Goal: Task Accomplishment & Management: Use online tool/utility

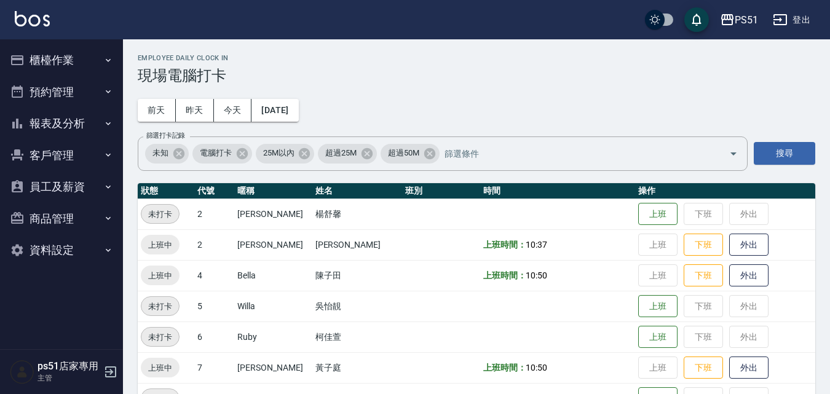
click at [58, 68] on button "櫃檯作業" at bounding box center [61, 60] width 113 height 32
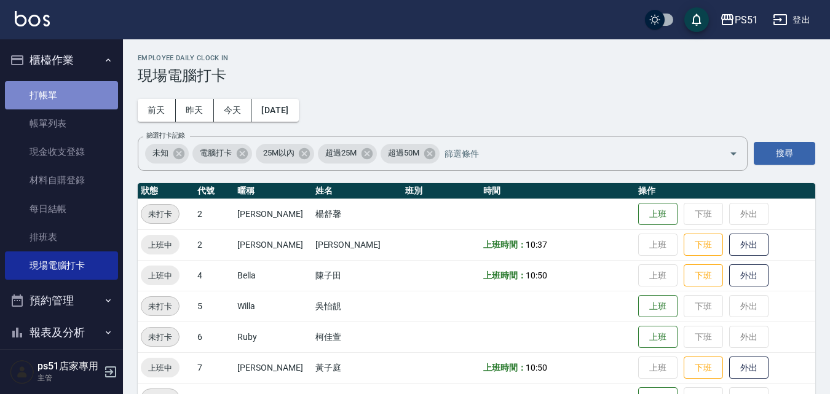
click at [64, 99] on link "打帳單" at bounding box center [61, 95] width 113 height 28
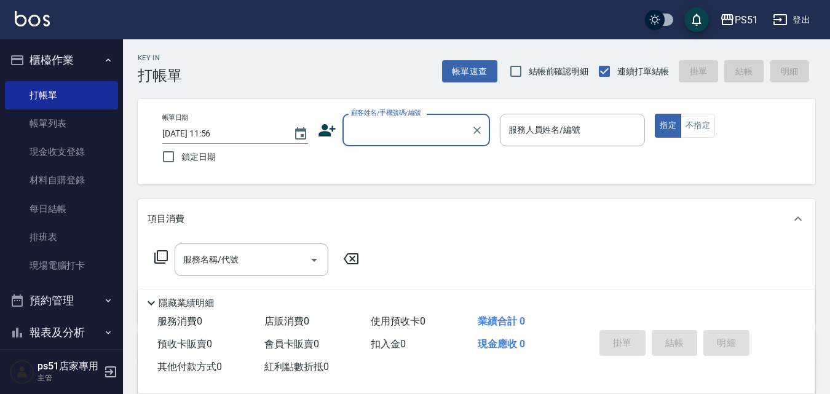
click at [432, 138] on input "顧客姓名/手機號碼/編號" at bounding box center [407, 130] width 118 height 22
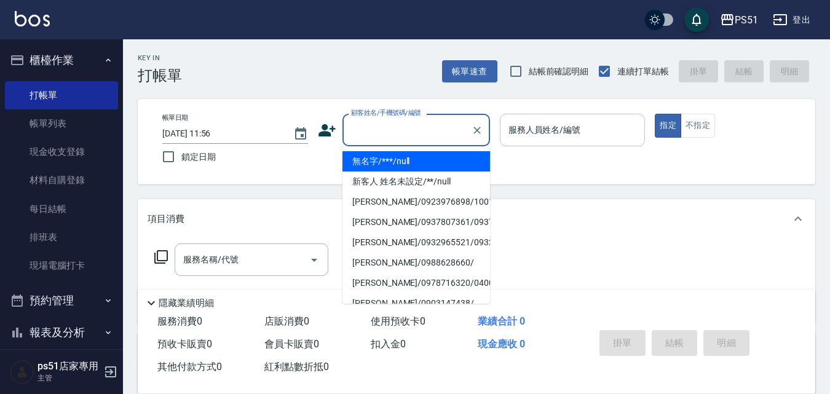
drag, startPoint x: 432, startPoint y: 158, endPoint x: 528, endPoint y: 138, distance: 98.0
click at [432, 159] on li "無名字/***/null" at bounding box center [416, 161] width 148 height 20
type input "無名字/***/null"
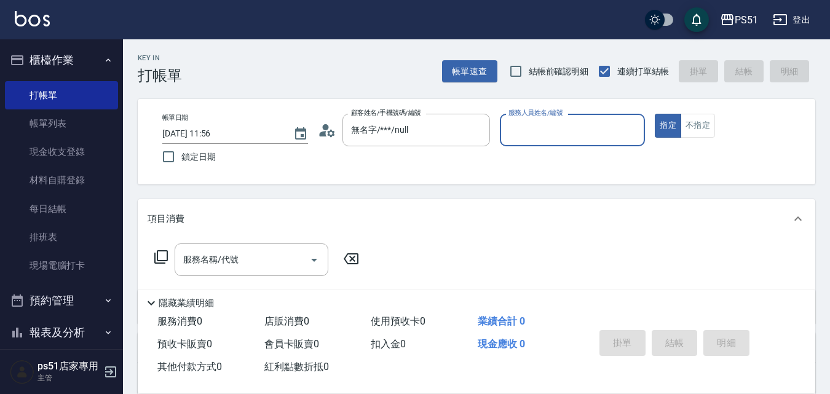
click at [531, 133] on input "服務人員姓名/編號" at bounding box center [572, 130] width 135 height 22
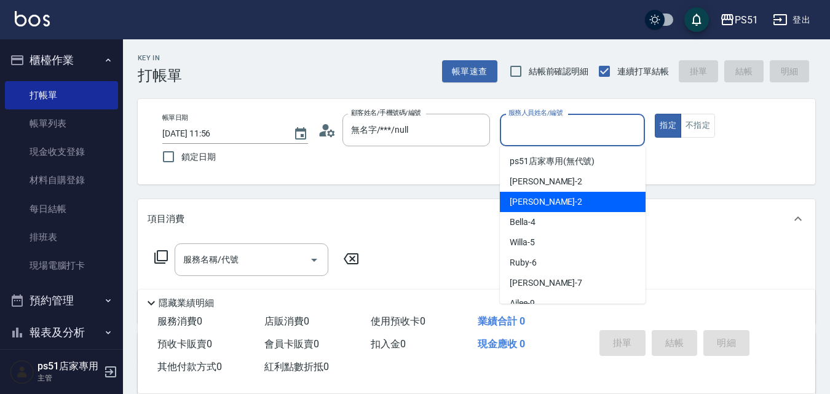
click at [532, 205] on span "[PERSON_NAME] -2" at bounding box center [546, 202] width 73 height 13
type input "[PERSON_NAME]-2"
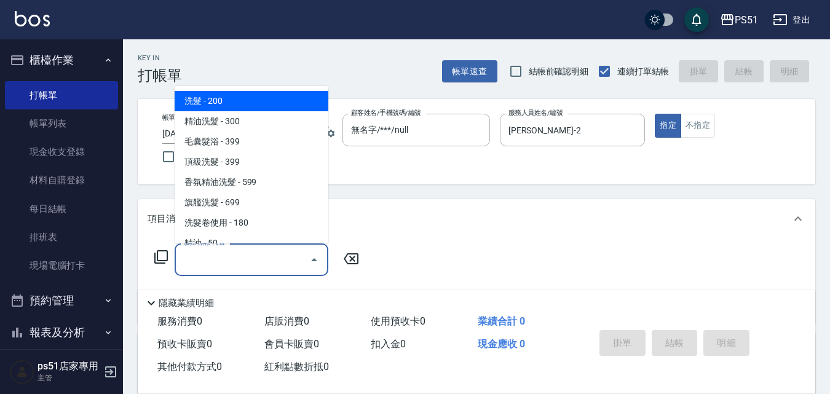
click at [281, 256] on input "服務名稱/代號" at bounding box center [242, 260] width 124 height 22
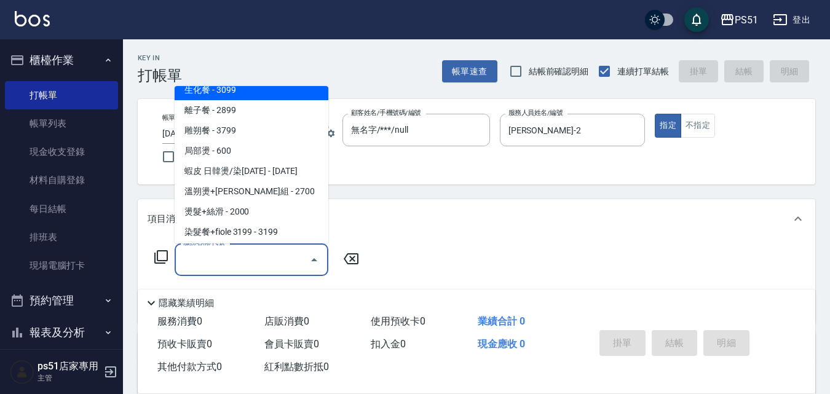
scroll to position [1004, 0]
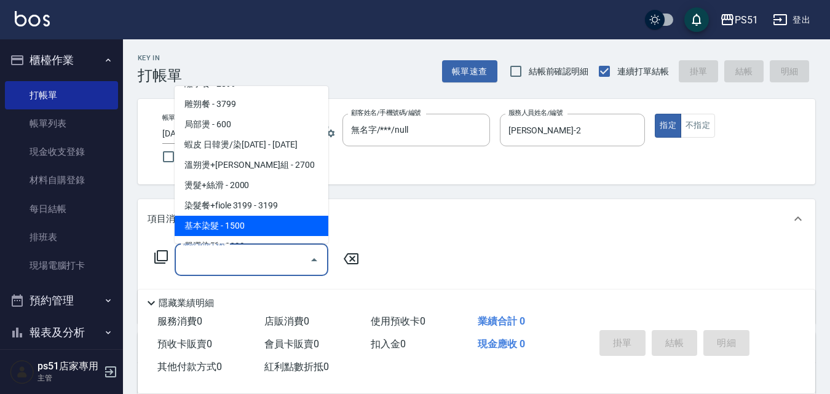
click at [236, 225] on span "基本染髮 - 1500" at bounding box center [252, 226] width 154 height 20
type input "基本染髮(401)"
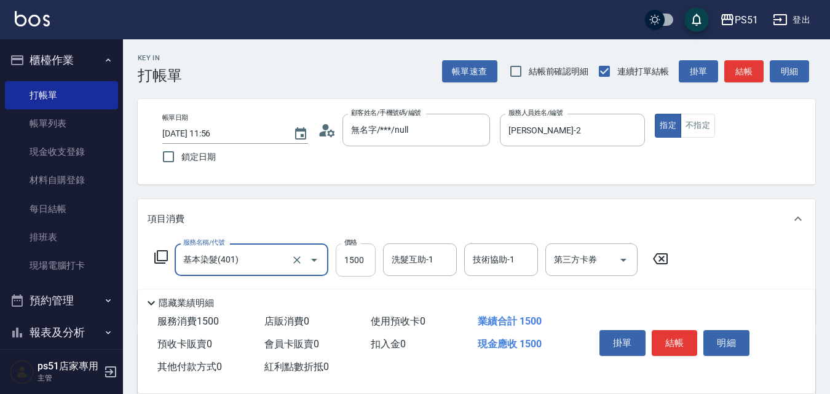
click at [358, 261] on input "1500" at bounding box center [356, 259] width 40 height 33
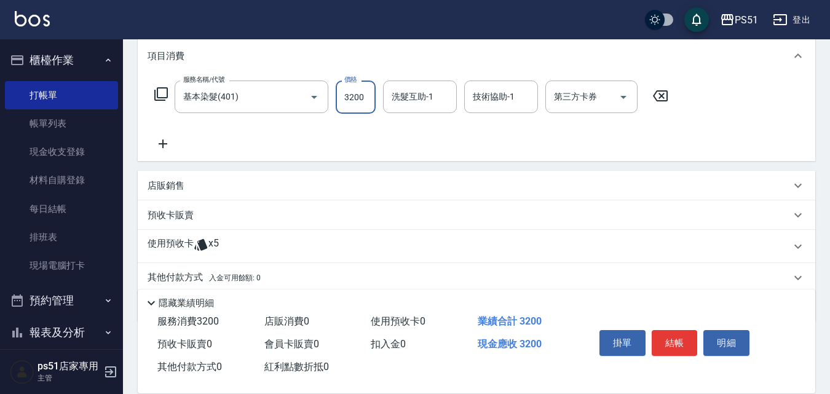
scroll to position [209, 0]
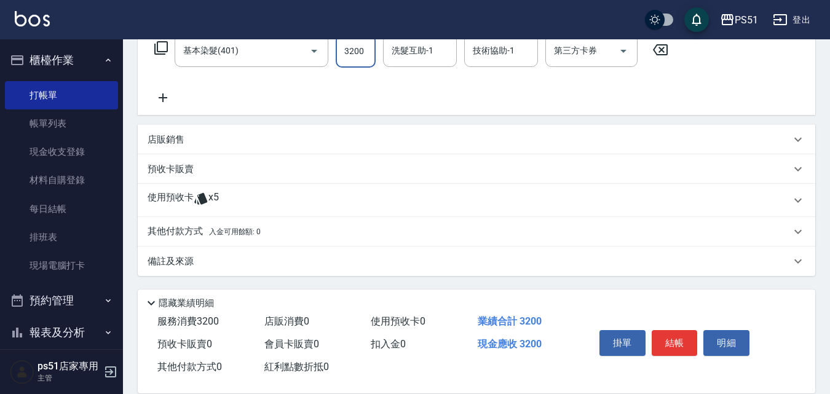
type input "3200"
click at [208, 237] on p "其他付款方式 入金可用餘額: 0" at bounding box center [204, 232] width 113 height 14
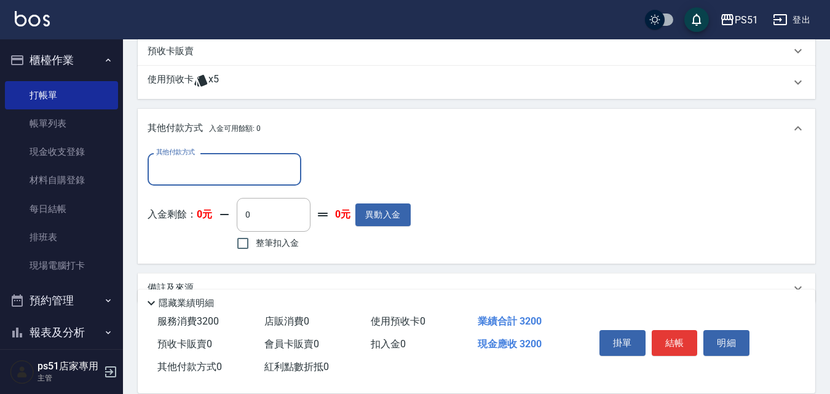
scroll to position [352, 0]
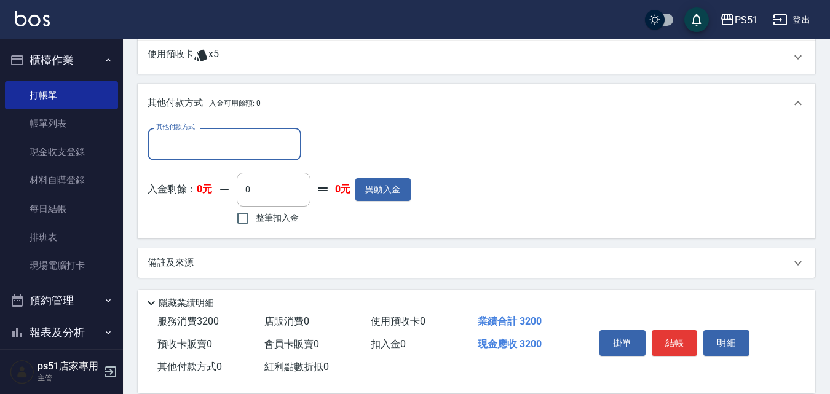
click at [228, 150] on input "其他付款方式" at bounding box center [224, 144] width 143 height 22
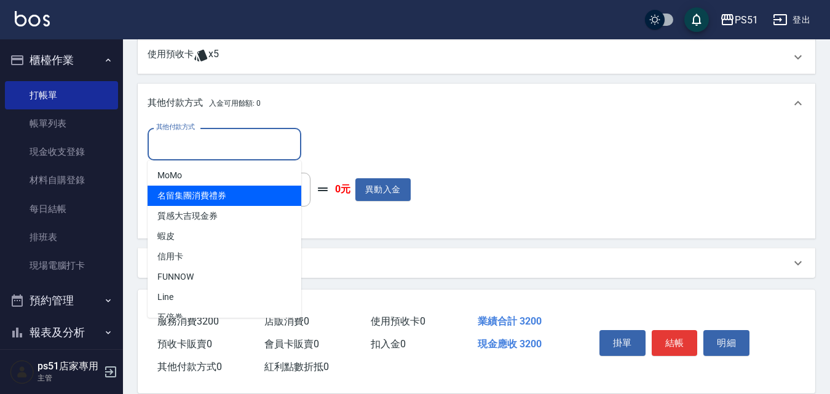
click at [214, 195] on span "名留集團消費禮券" at bounding box center [225, 196] width 154 height 20
type input "名留集團消費禮券"
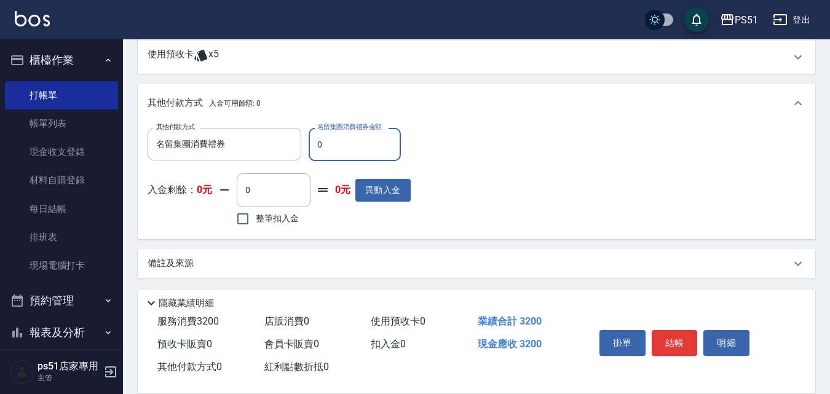
drag, startPoint x: 360, startPoint y: 146, endPoint x: 305, endPoint y: 141, distance: 55.6
click at [305, 141] on div "其他付款方式 名留集團消費禮券 其他付款方式 名留集團消費禮券金額 0 名留集團消費禮券金額" at bounding box center [279, 144] width 263 height 33
type input "500"
click at [562, 174] on div "其他付款方式 名留集團消費禮券 其他付款方式 名留集團消費禮券金額 500 名留集團消費禮券金額 入金剩餘： 0元 0 ​ 整筆扣入金 0元 異動入金" at bounding box center [477, 178] width 658 height 101
click at [669, 331] on button "結帳" at bounding box center [675, 343] width 46 height 26
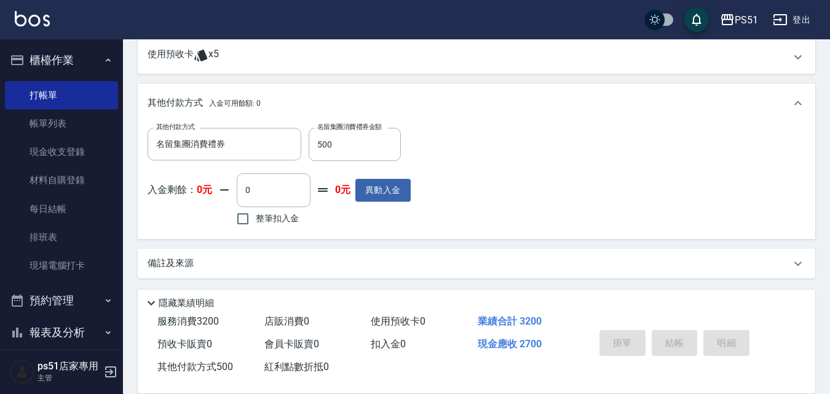
type input "[DATE] 11:57"
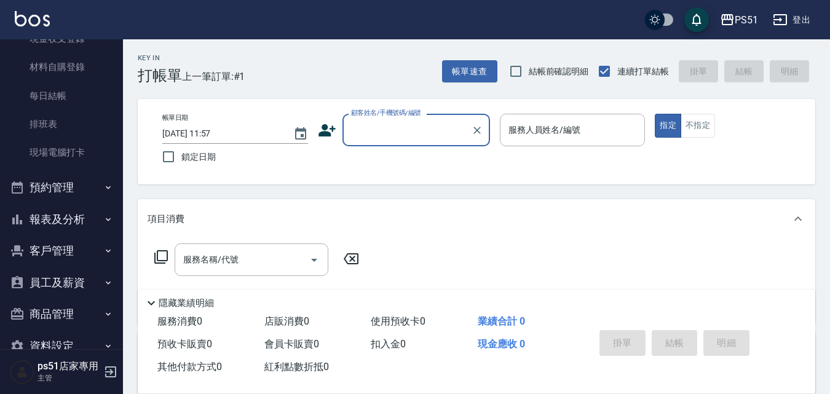
scroll to position [140, 0]
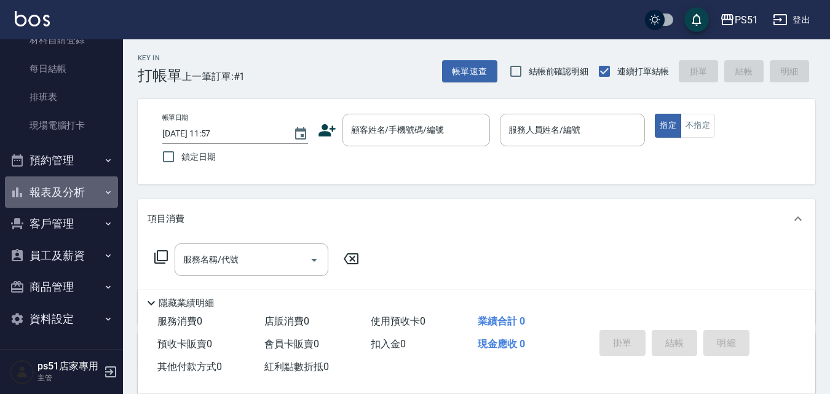
click at [92, 191] on button "報表及分析" at bounding box center [61, 192] width 113 height 32
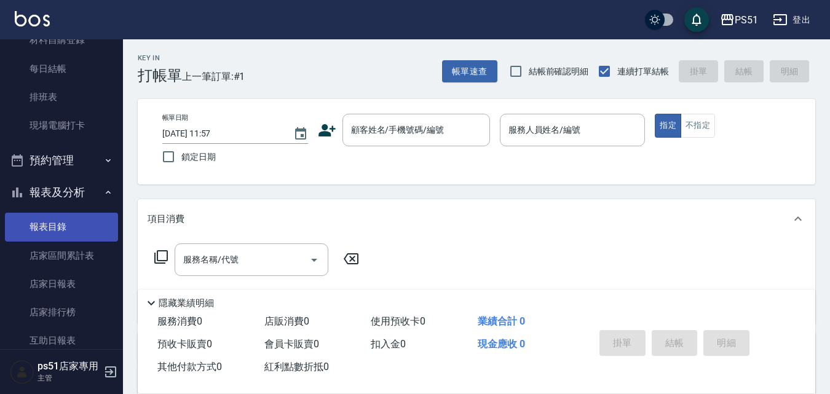
scroll to position [427, 0]
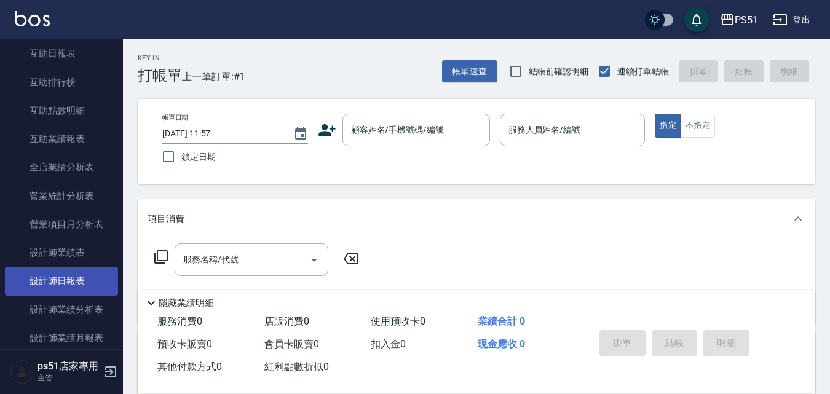
click at [81, 269] on link "設計師日報表" at bounding box center [61, 281] width 113 height 28
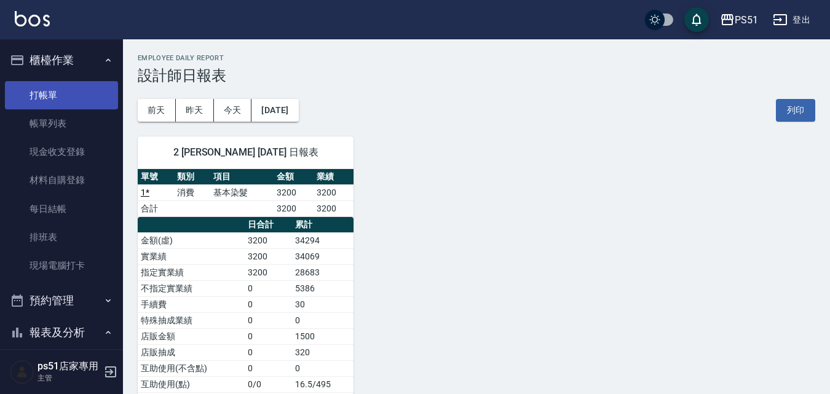
click at [36, 105] on link "打帳單" at bounding box center [61, 95] width 113 height 28
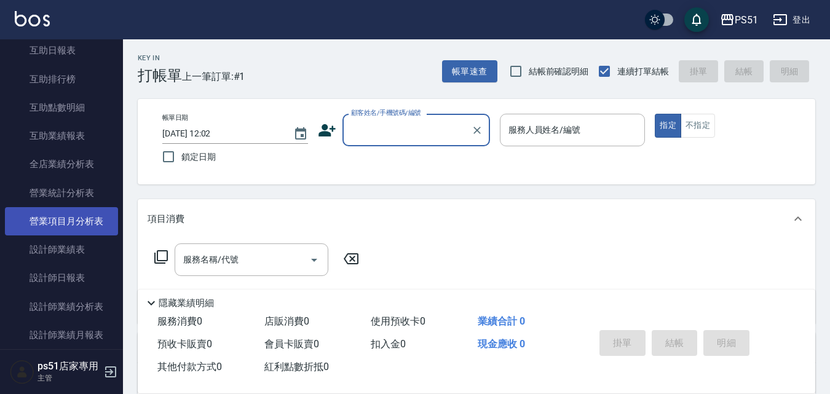
scroll to position [574, 0]
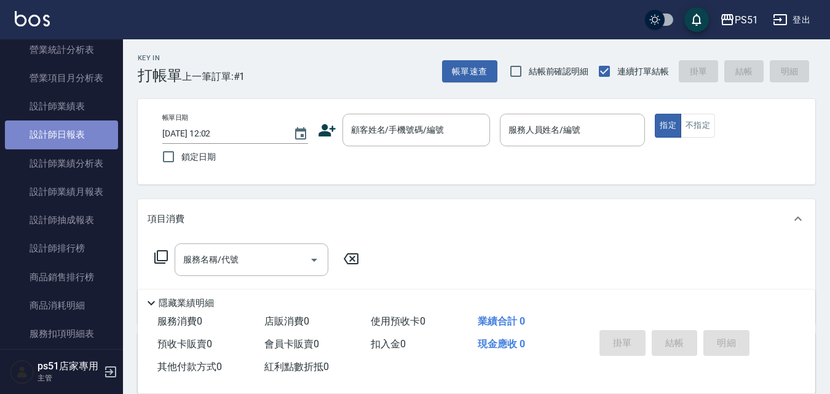
click at [82, 139] on link "設計師日報表" at bounding box center [61, 135] width 113 height 28
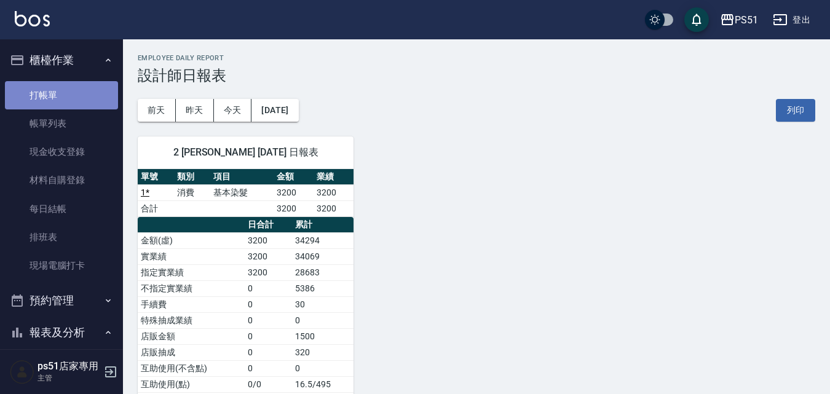
click at [73, 96] on link "打帳單" at bounding box center [61, 95] width 113 height 28
